Goal: Navigation & Orientation: Find specific page/section

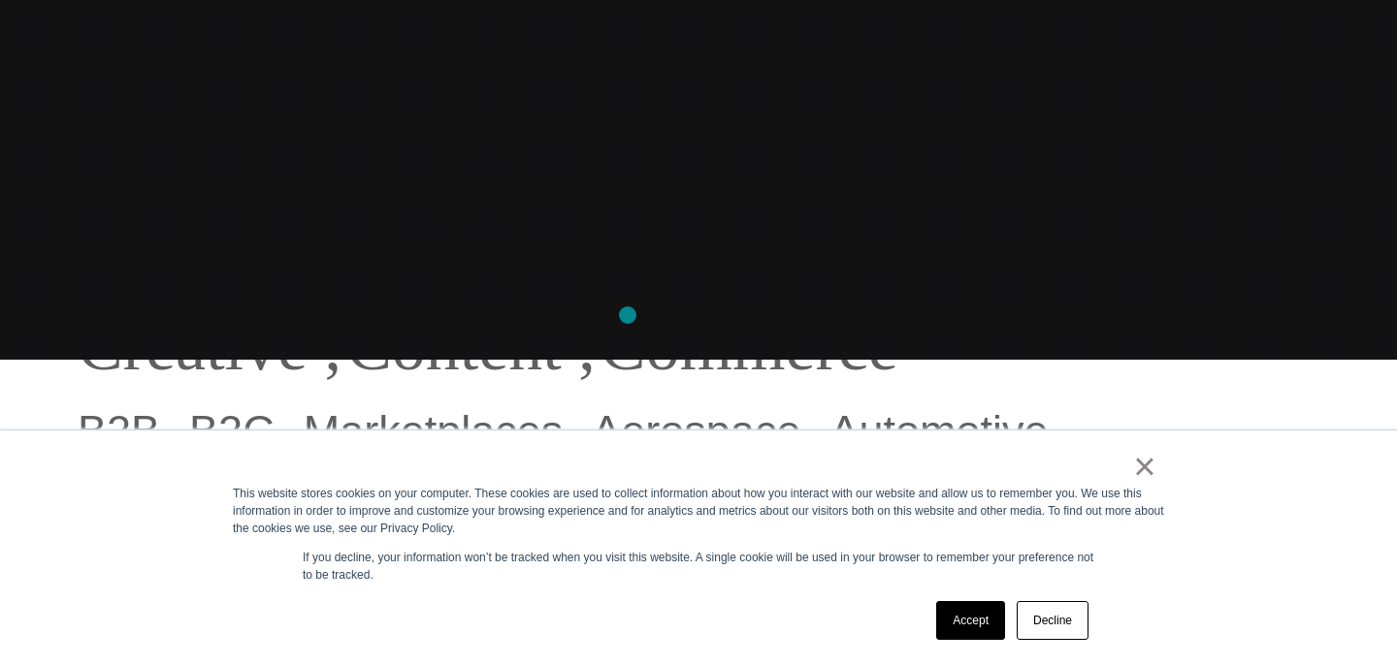
scroll to position [452, 0]
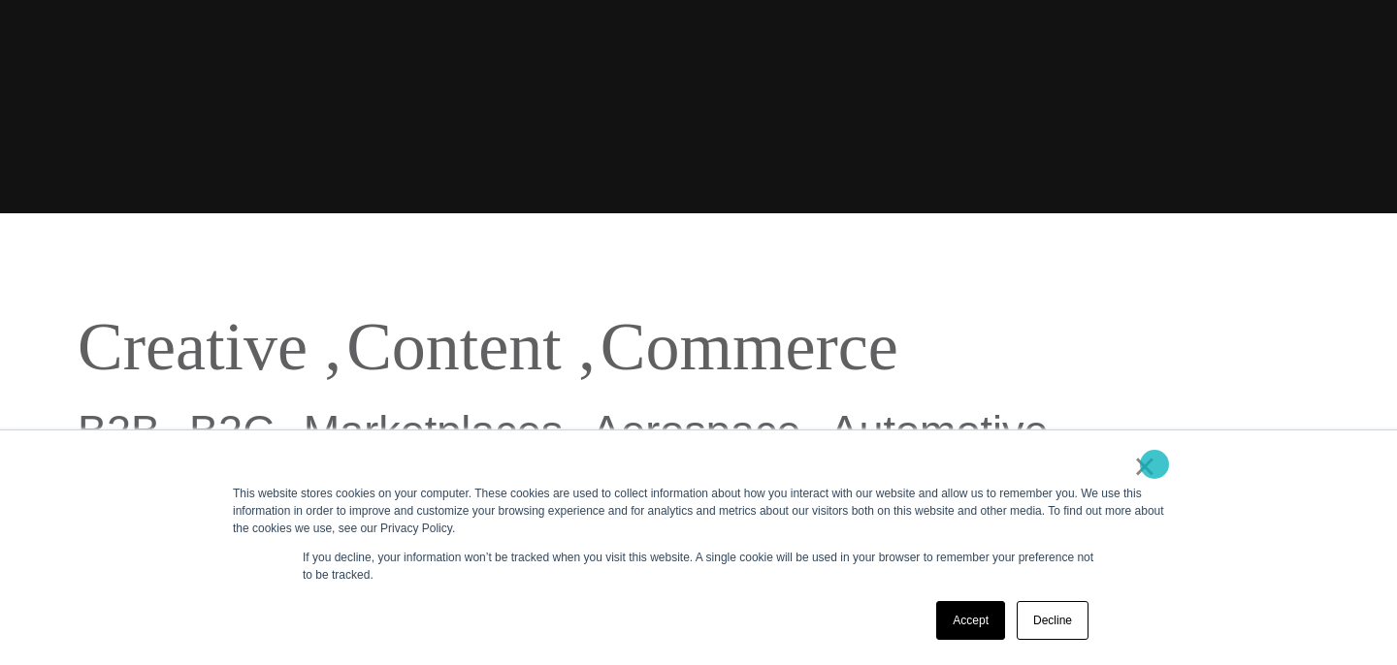
click at [1154, 465] on link "×" at bounding box center [1144, 466] width 23 height 17
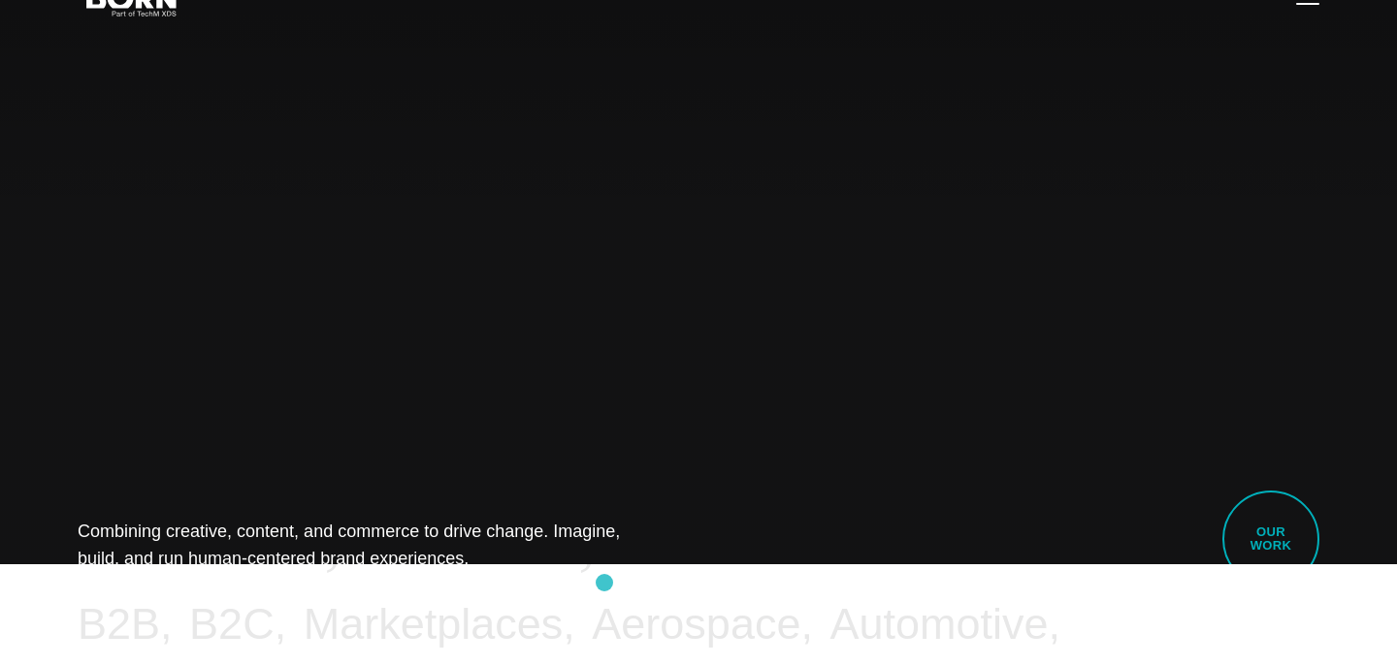
scroll to position [0, 0]
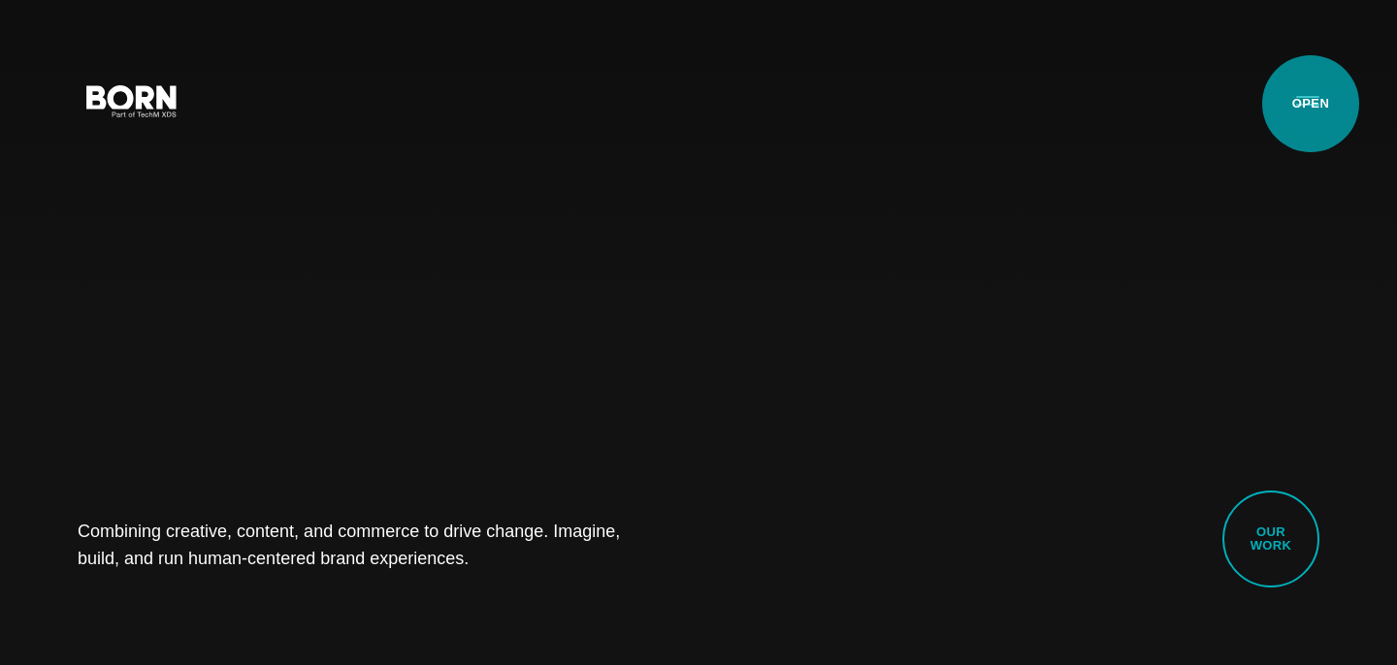
click at [1310, 104] on button "Primary Menu" at bounding box center [1307, 100] width 47 height 41
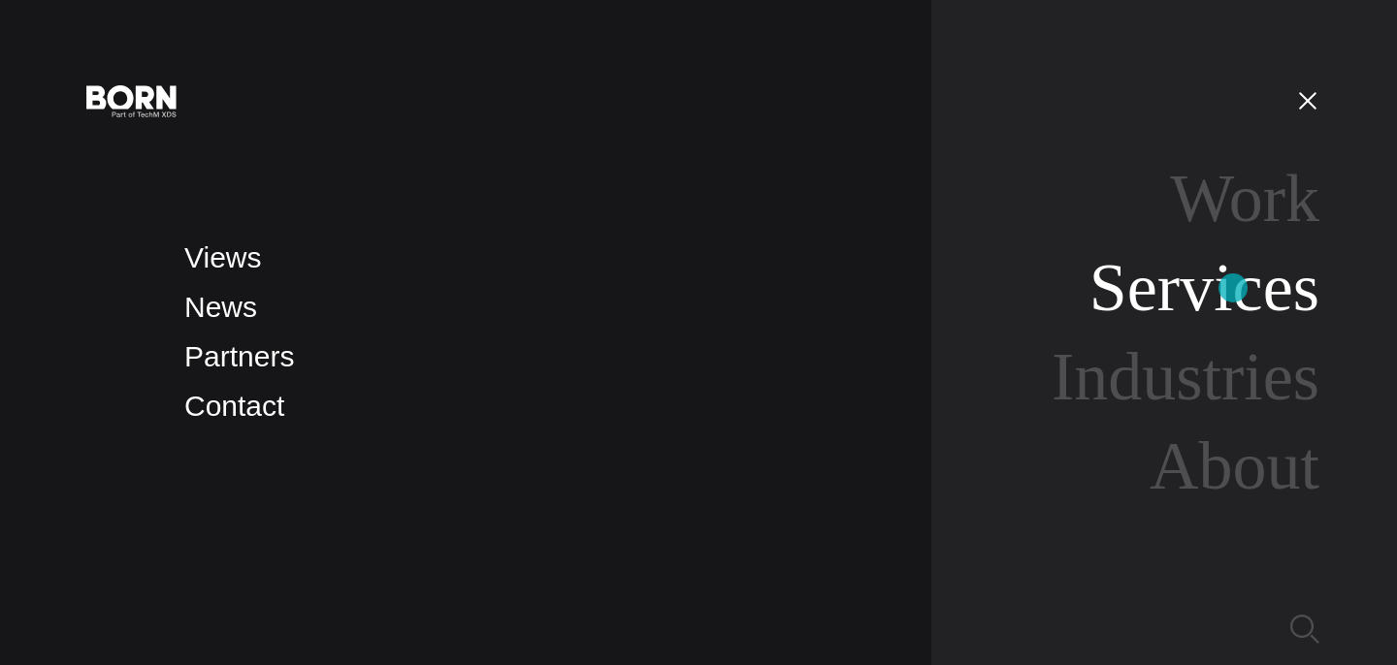
click at [1233, 288] on link "Services" at bounding box center [1204, 287] width 230 height 75
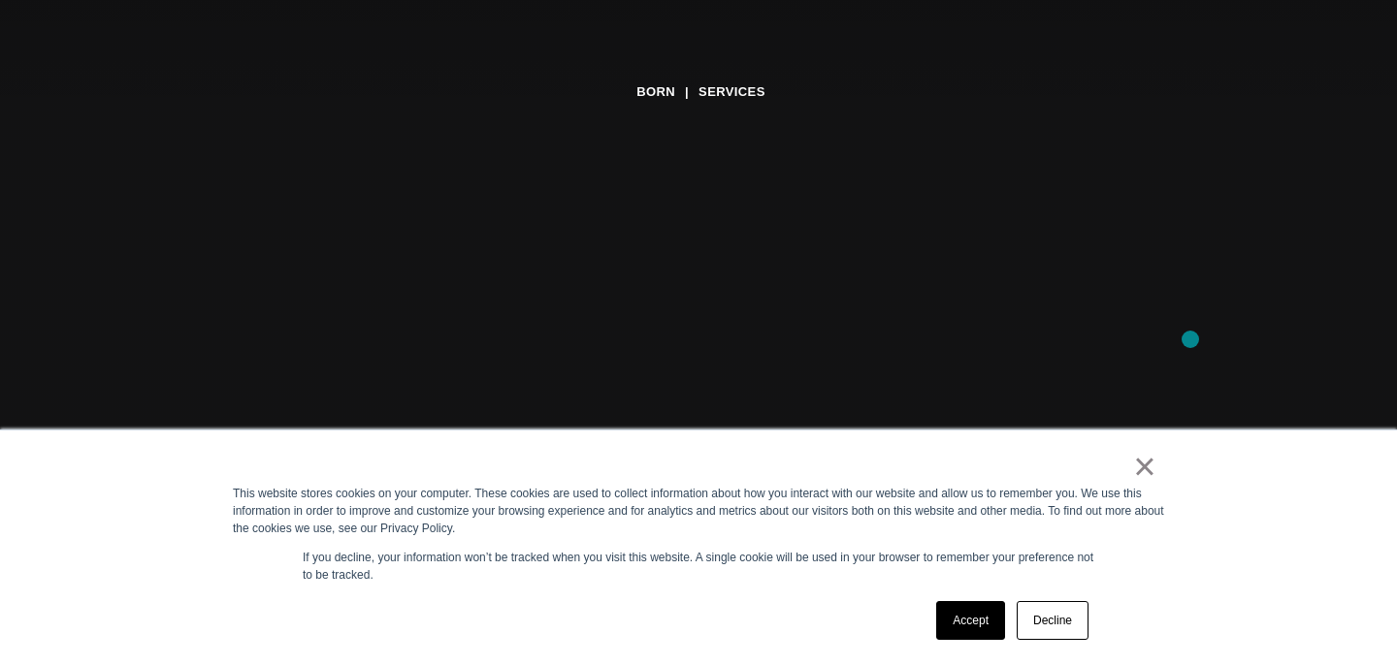
scroll to position [216, 0]
click at [981, 614] on link "Accept" at bounding box center [970, 620] width 69 height 39
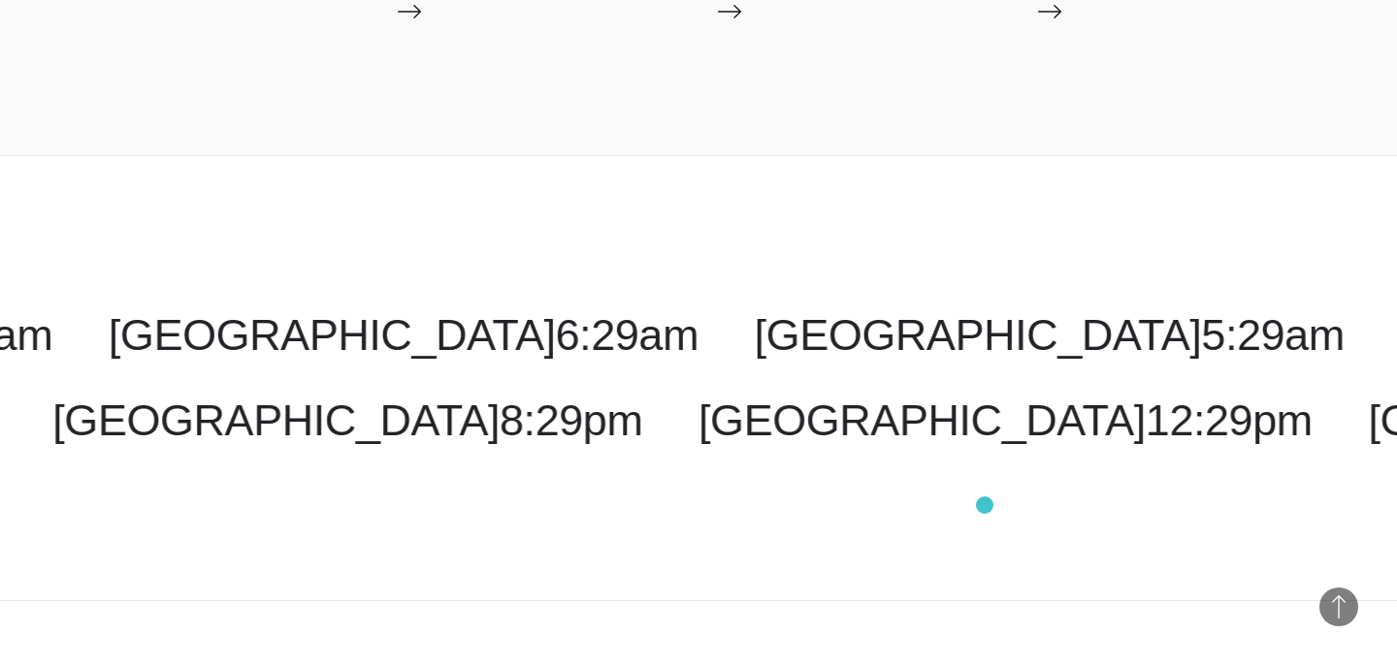
scroll to position [3493, 0]
